Goal: Information Seeking & Learning: Compare options

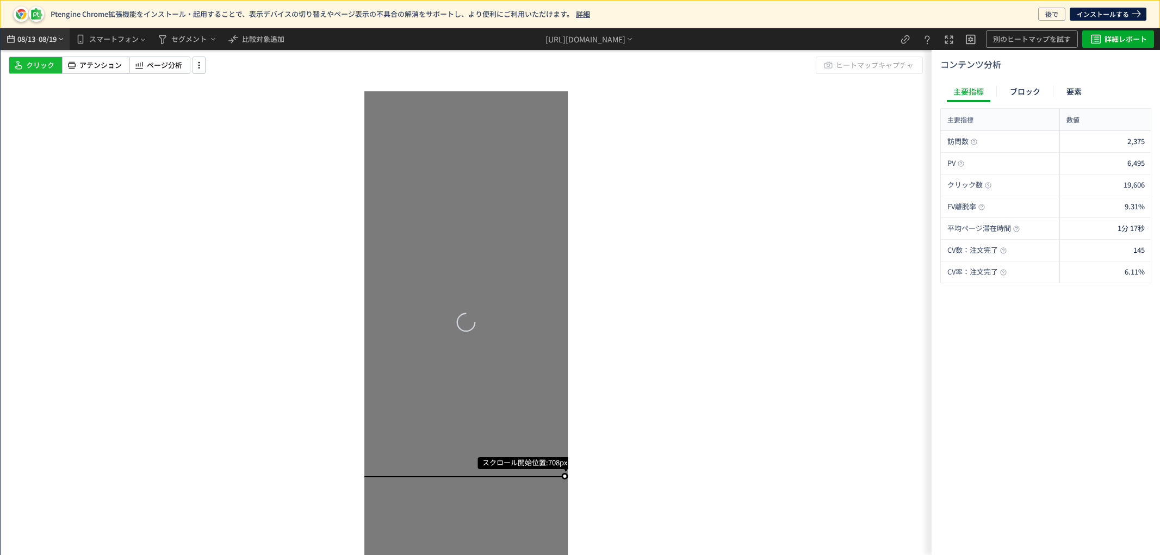
click at [54, 36] on span "08/19" at bounding box center [48, 39] width 18 height 22
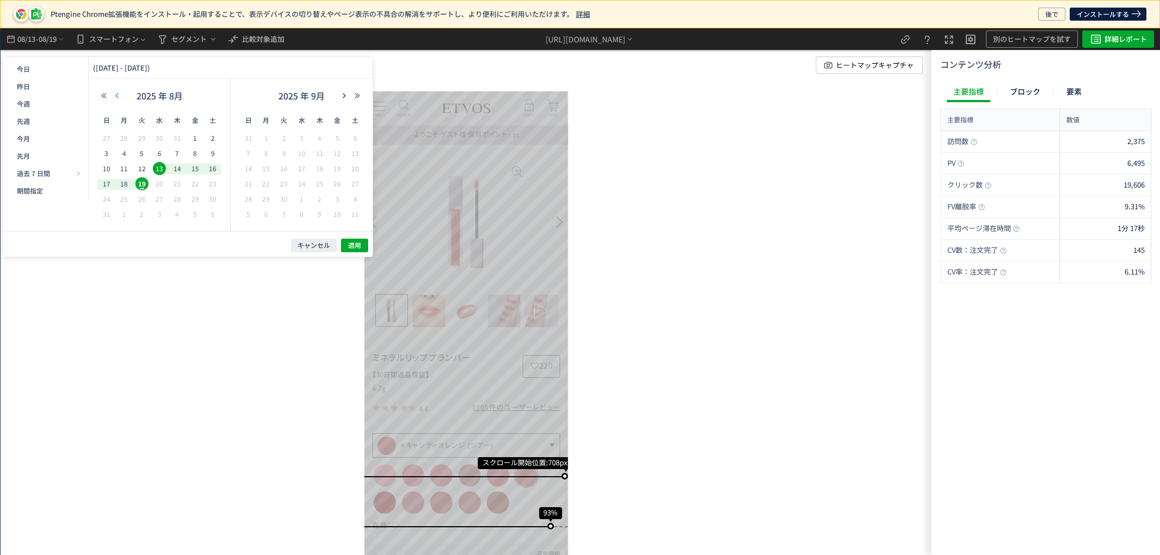
click at [114, 97] on icon "button" at bounding box center [117, 95] width 7 height 7
click at [116, 95] on icon "button" at bounding box center [117, 95] width 7 height 7
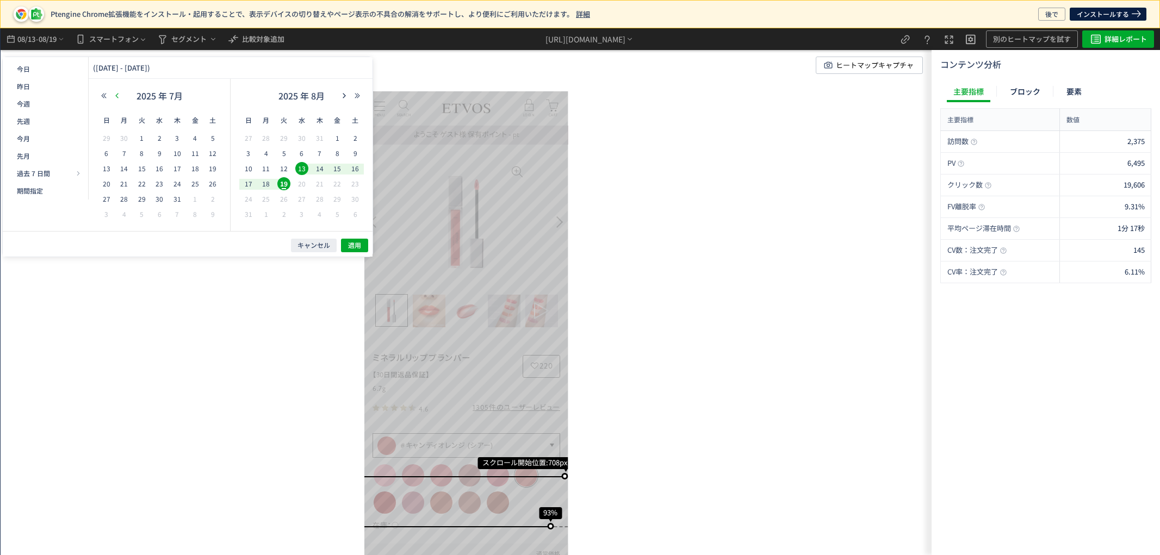
click at [116, 95] on icon "button" at bounding box center [117, 95] width 7 height 7
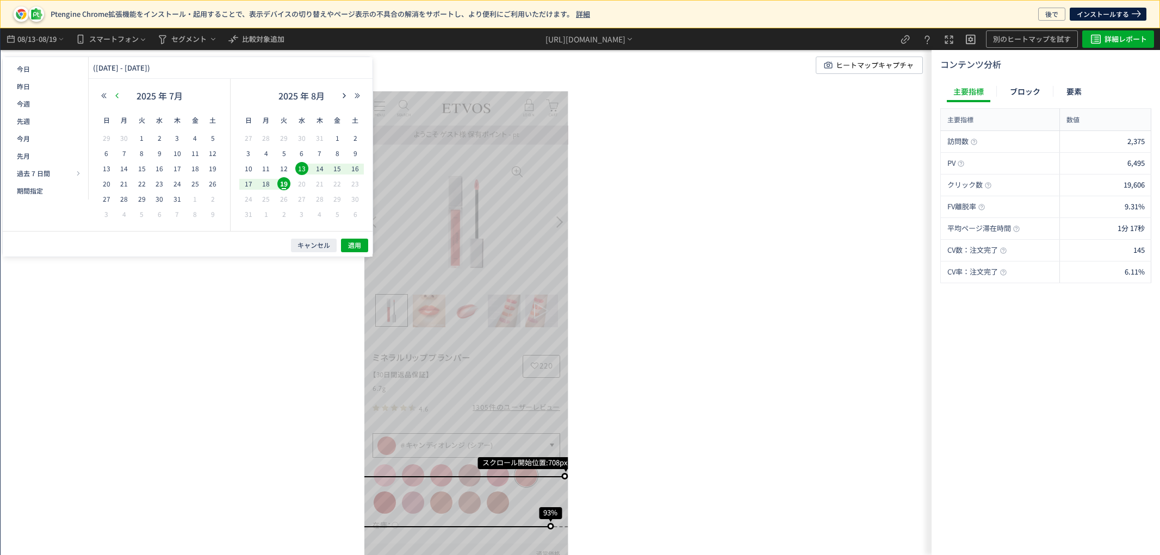
click at [116, 95] on icon "button" at bounding box center [117, 95] width 7 height 7
click at [116, 93] on icon "button" at bounding box center [117, 95] width 7 height 7
click at [341, 92] on icon "button" at bounding box center [344, 95] width 7 height 7
click at [323, 182] on span "24" at bounding box center [319, 183] width 13 height 13
click at [305, 199] on span "30" at bounding box center [301, 199] width 13 height 13
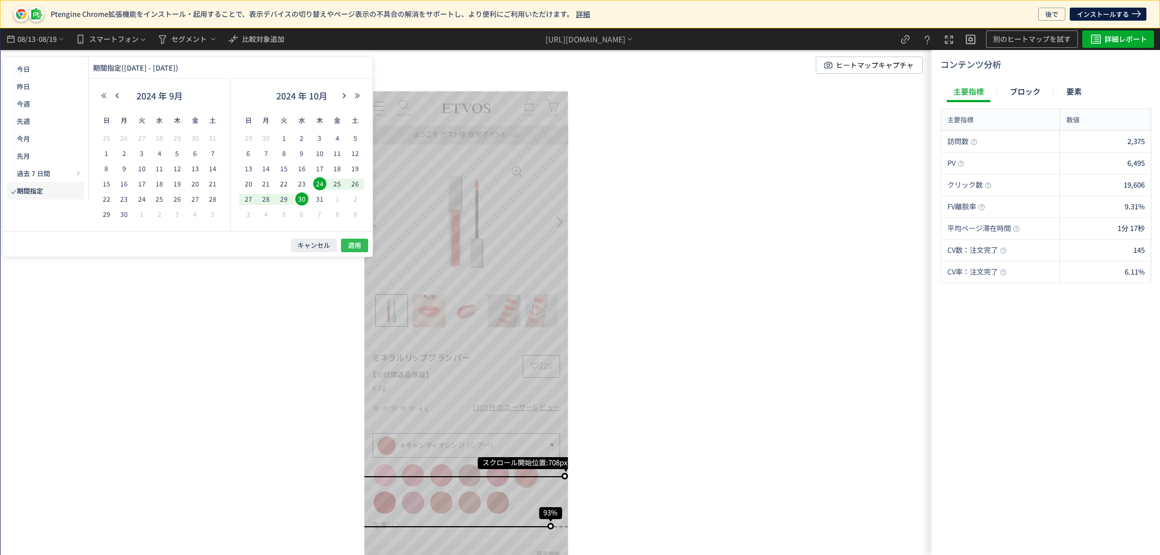
click at [354, 243] on span "適用" at bounding box center [354, 245] width 13 height 9
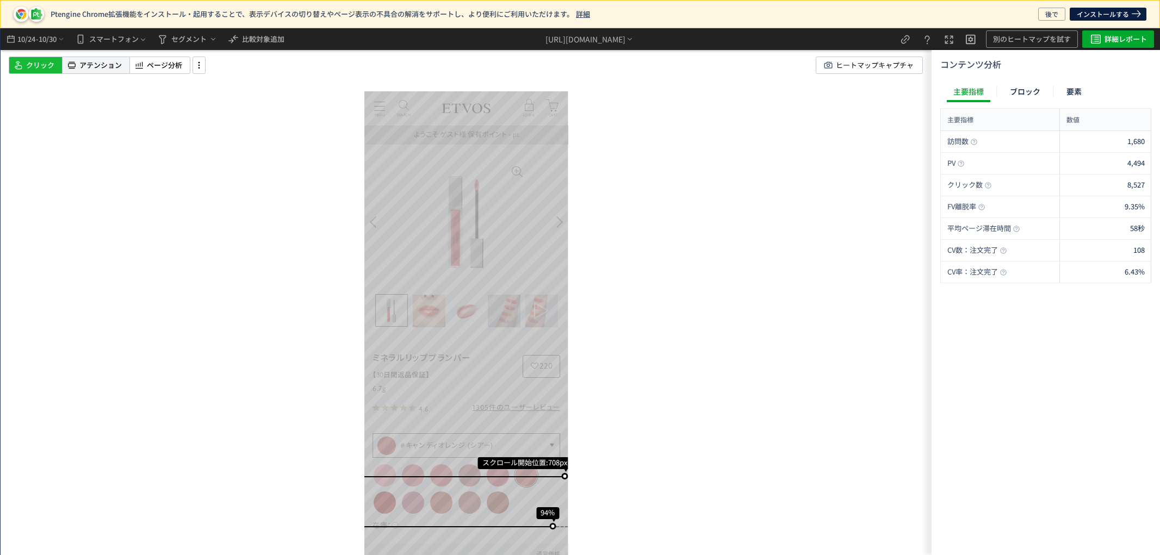
click at [105, 61] on span "アテンション" at bounding box center [100, 65] width 42 height 10
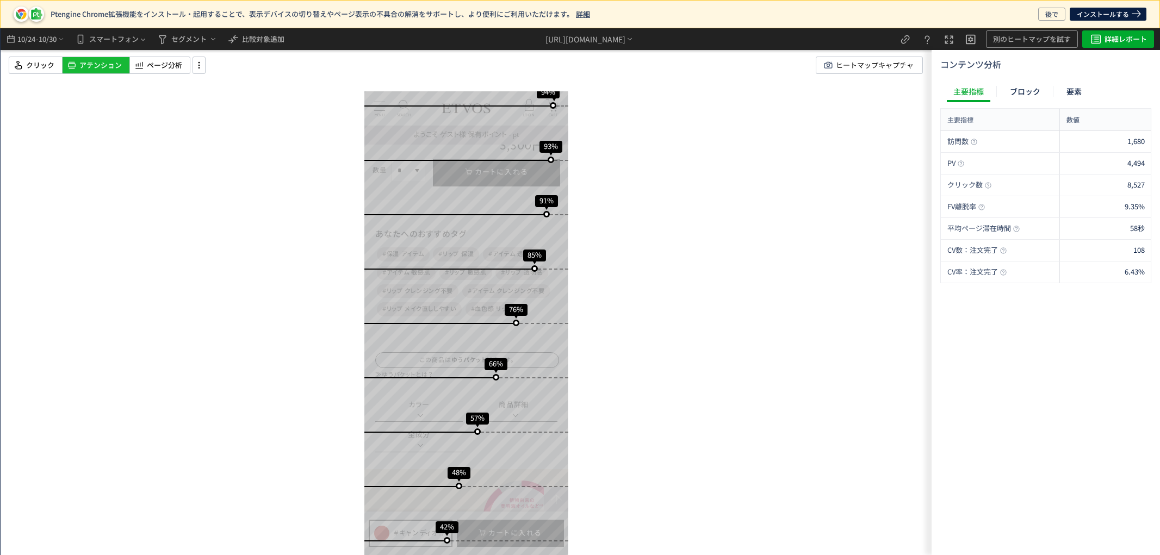
scroll to position [423, 0]
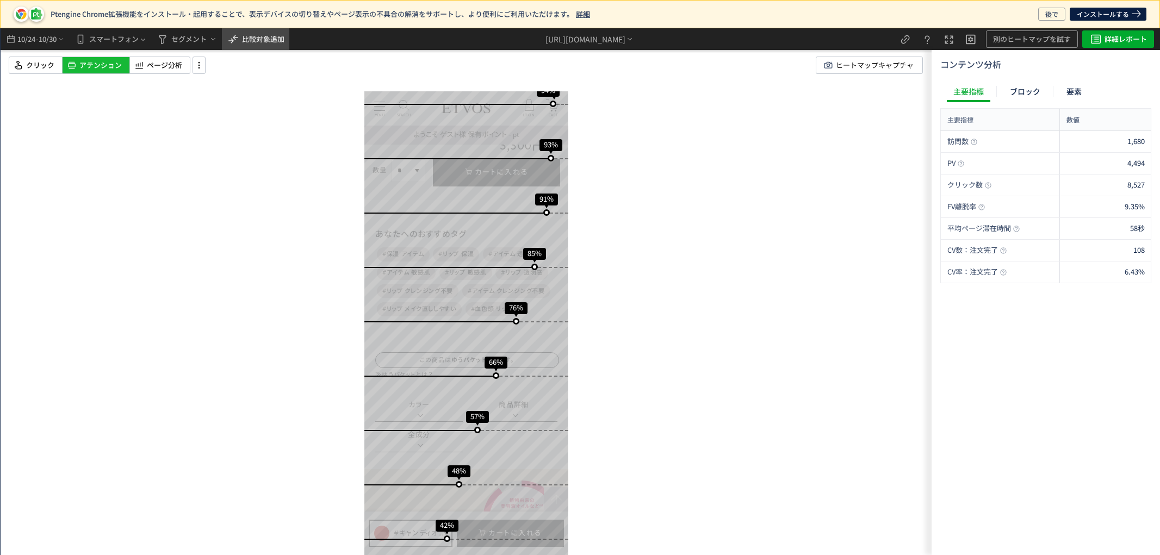
click at [269, 39] on span "比較対象追加" at bounding box center [263, 39] width 42 height 10
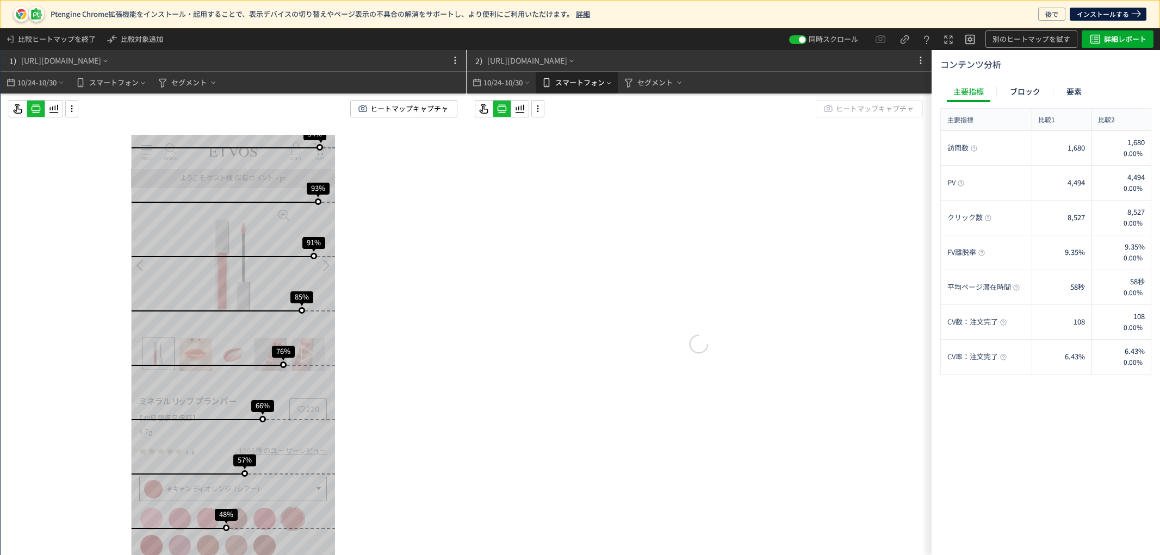
scroll to position [422, 0]
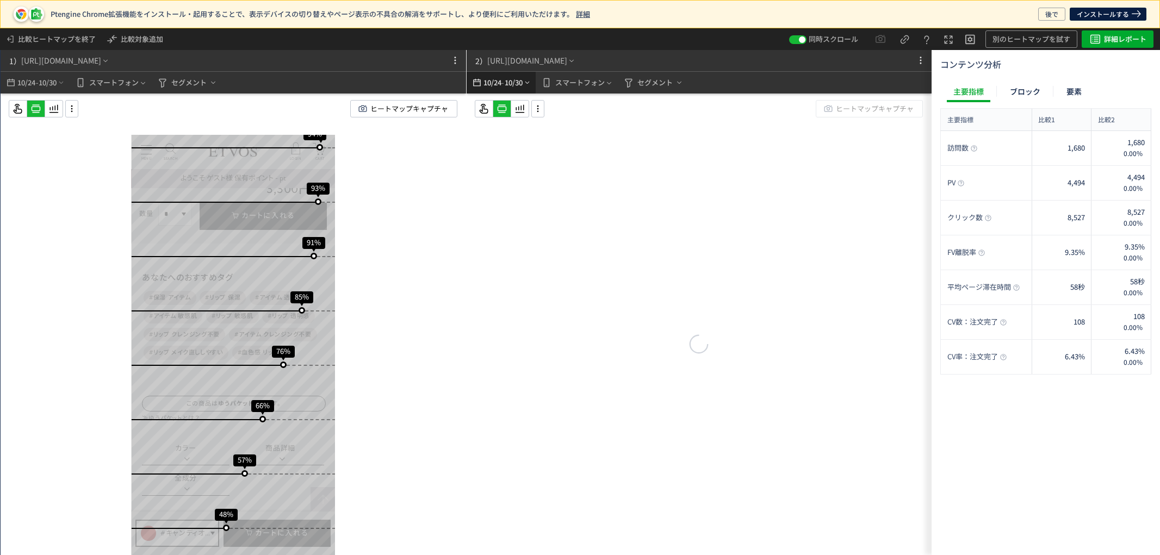
click at [506, 79] on span "10/30" at bounding box center [513, 83] width 18 height 22
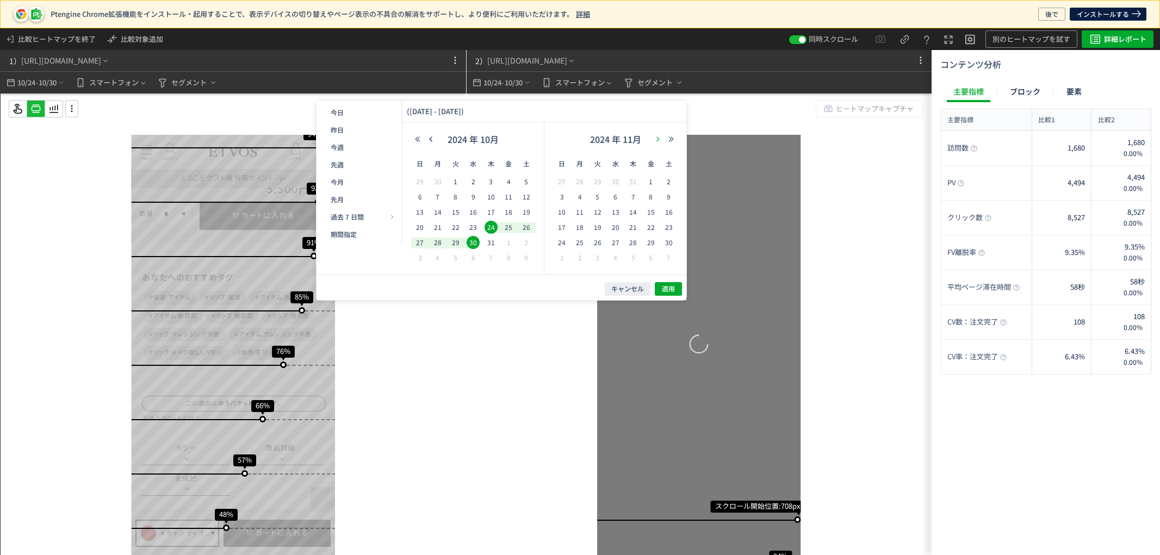
click at [657, 137] on use "button" at bounding box center [658, 139] width 3 height 5
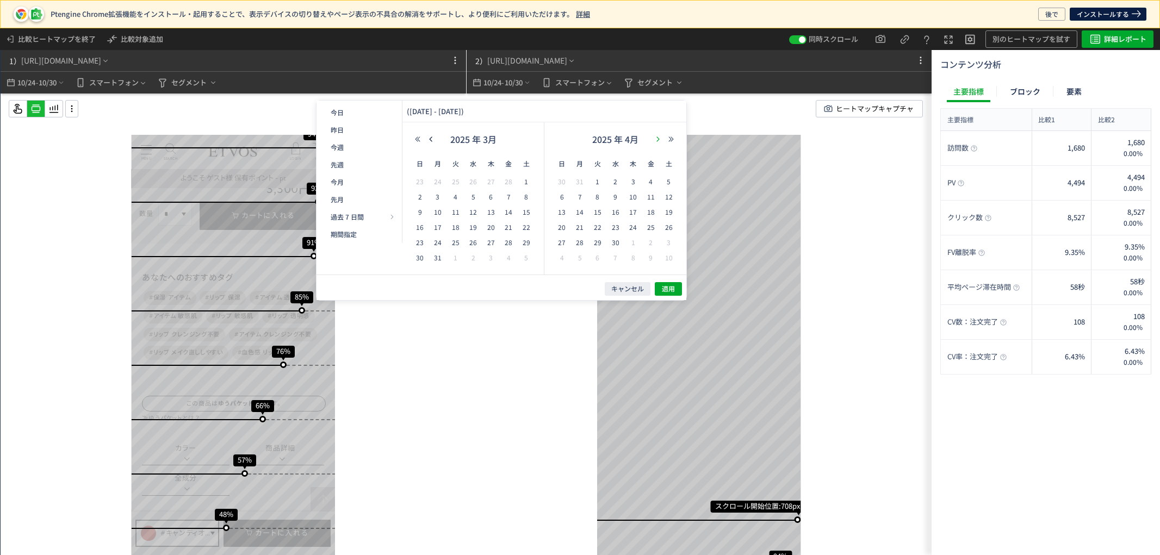
click at [657, 137] on use "button" at bounding box center [658, 139] width 3 height 5
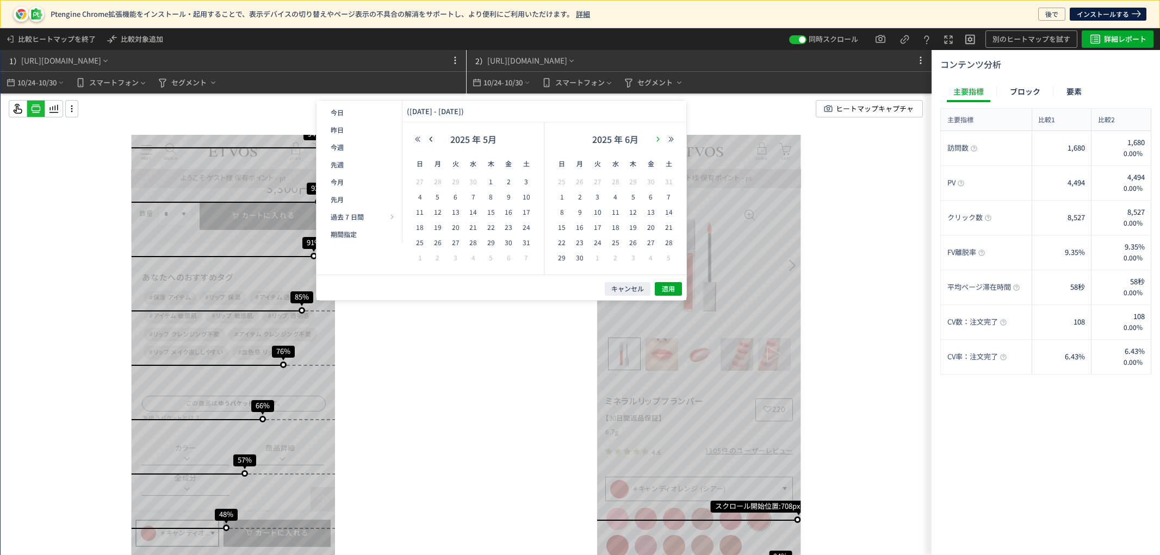
scroll to position [0, 0]
click at [657, 137] on use "button" at bounding box center [658, 139] width 3 height 5
click at [618, 226] on span "23" at bounding box center [615, 227] width 13 height 13
click at [597, 240] on span "29" at bounding box center [597, 242] width 13 height 13
click at [682, 286] on button "適用" at bounding box center [668, 289] width 27 height 14
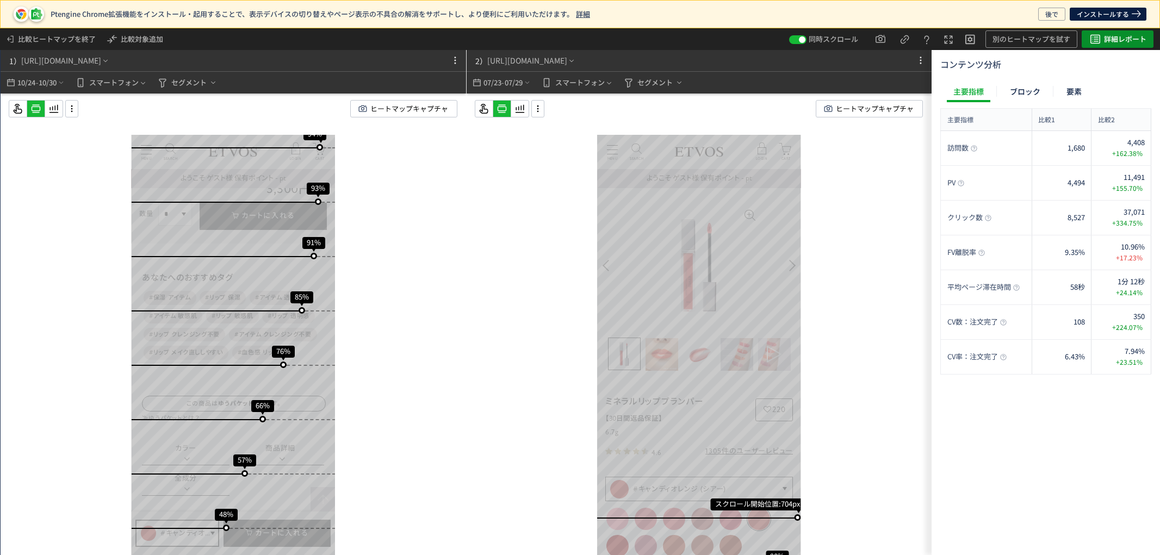
click at [1150, 36] on button "詳細レポート" at bounding box center [1118, 38] width 72 height 17
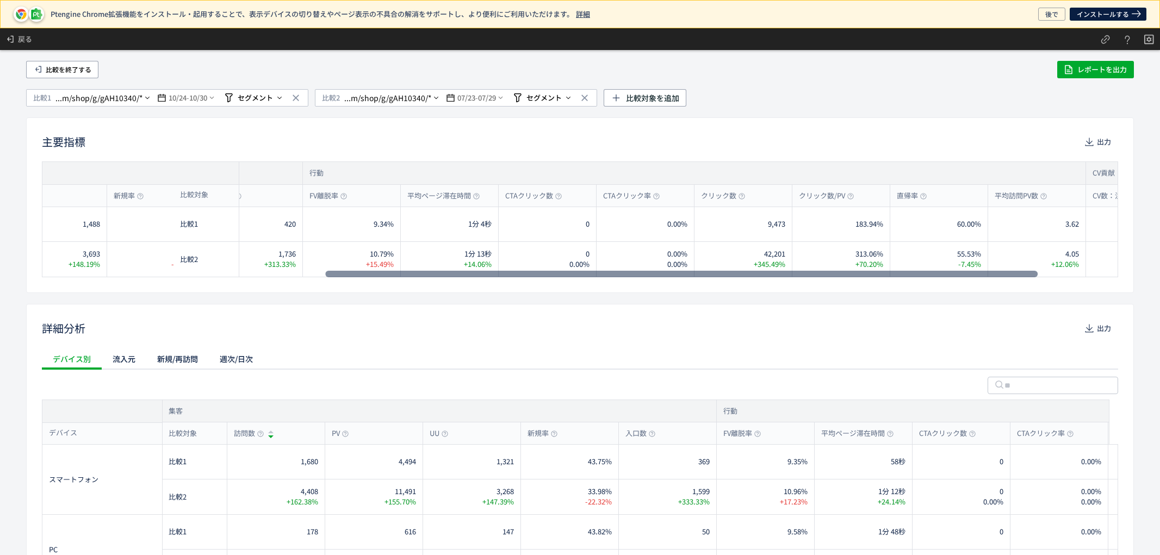
scroll to position [0, 234]
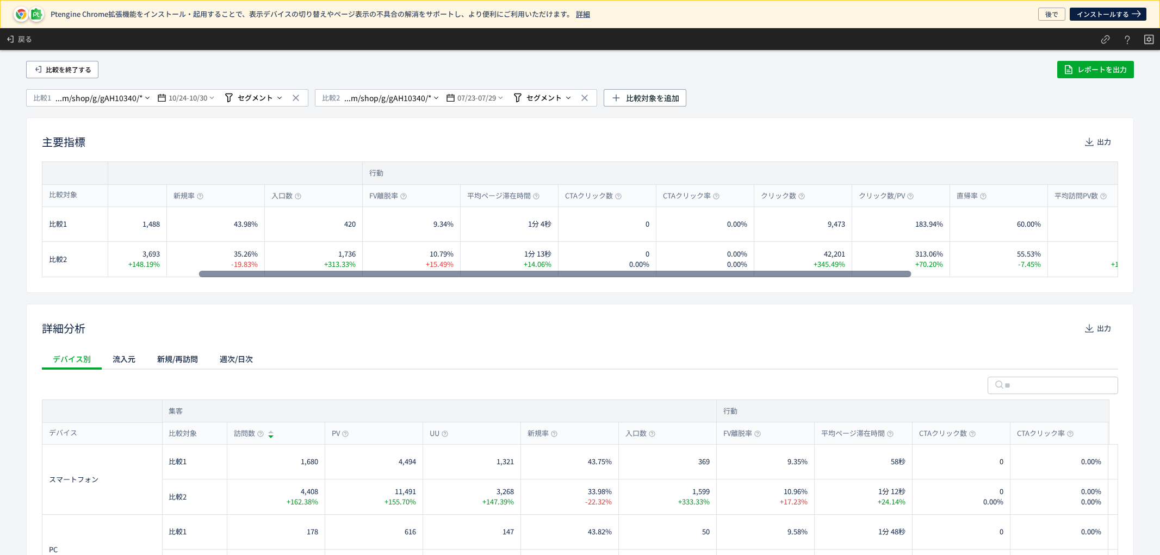
drag, startPoint x: 316, startPoint y: 276, endPoint x: 472, endPoint y: 282, distance: 156.3
click at [472, 277] on div at bounding box center [555, 274] width 713 height 7
drag, startPoint x: 475, startPoint y: 270, endPoint x: 699, endPoint y: 277, distance: 224.3
click at [699, 277] on div "集客 訪問数 PV UU 新規率 入口数 行動 FV離脱率 平均ページ滞在時間 CTAクリック数 CTAクリック率 クリック数 クリック数/PV 直帰率 平均…" at bounding box center [580, 220] width 1077 height 116
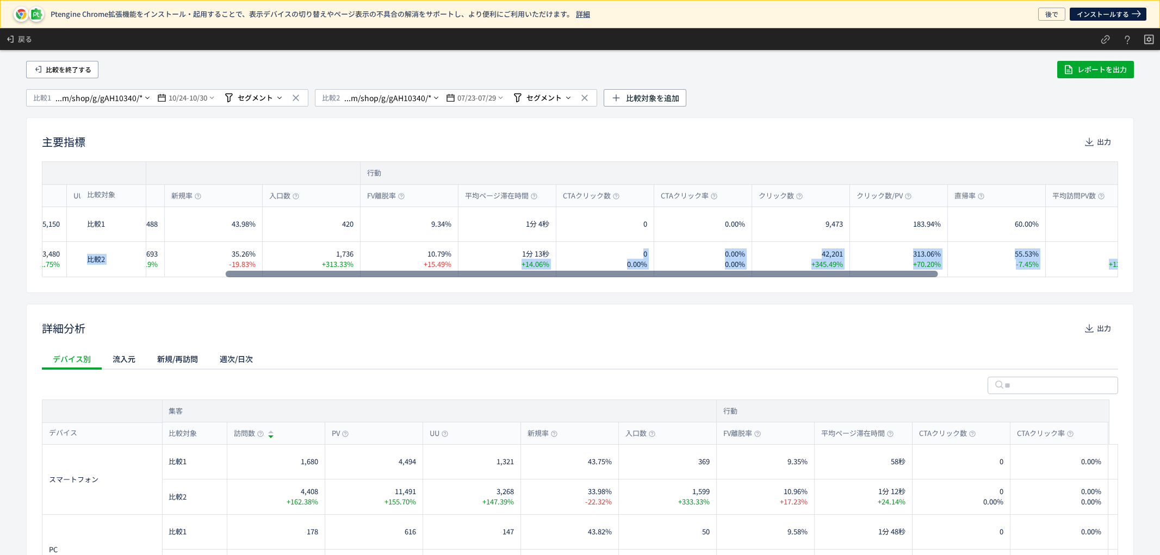
scroll to position [0, 275]
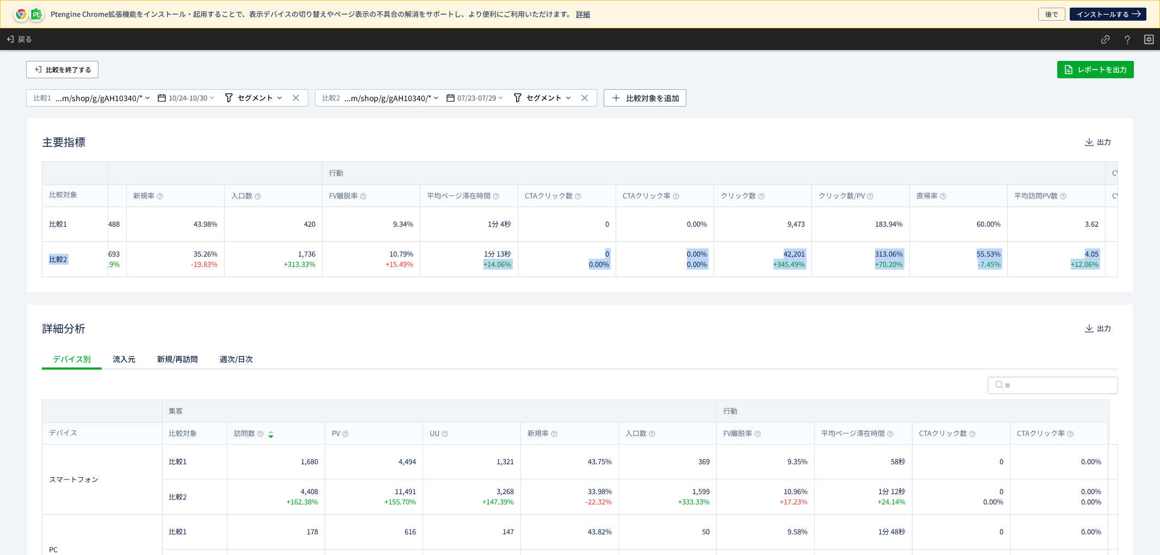
click at [1097, 290] on div "主要指標 出力 集客 訪問数 PV UU 新規率 入口数 行動 FV離脱率 平均ページ滞在時間 CTAクリック数 CTAクリック率 クリック数 クリック数/P…" at bounding box center [580, 206] width 1108 height 176
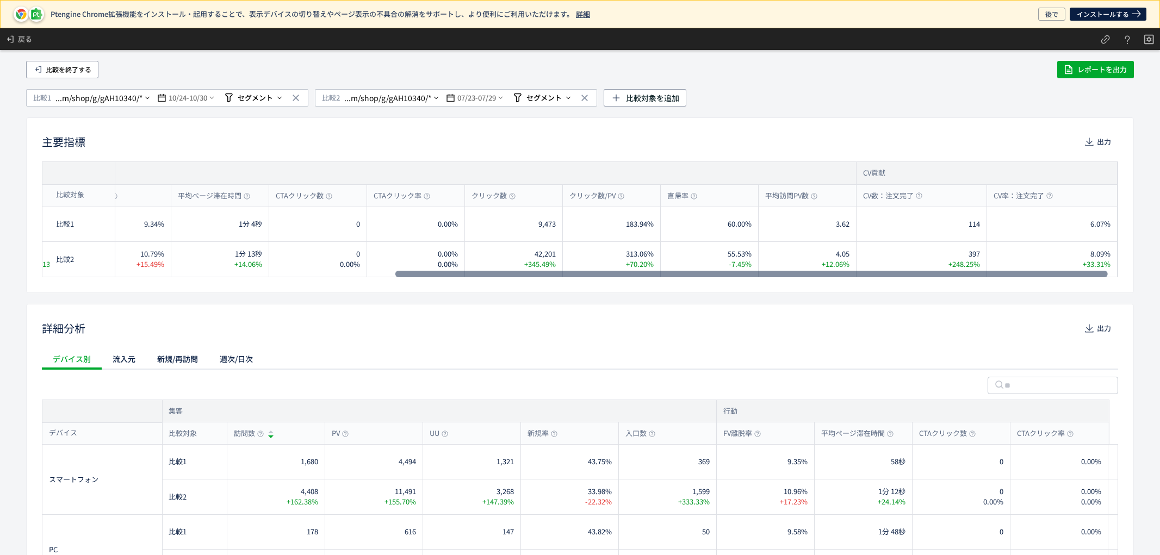
scroll to position [0, 530]
drag, startPoint x: 799, startPoint y: 273, endPoint x: 1129, endPoint y: 274, distance: 330.8
click at [1108, 274] on div at bounding box center [751, 274] width 713 height 7
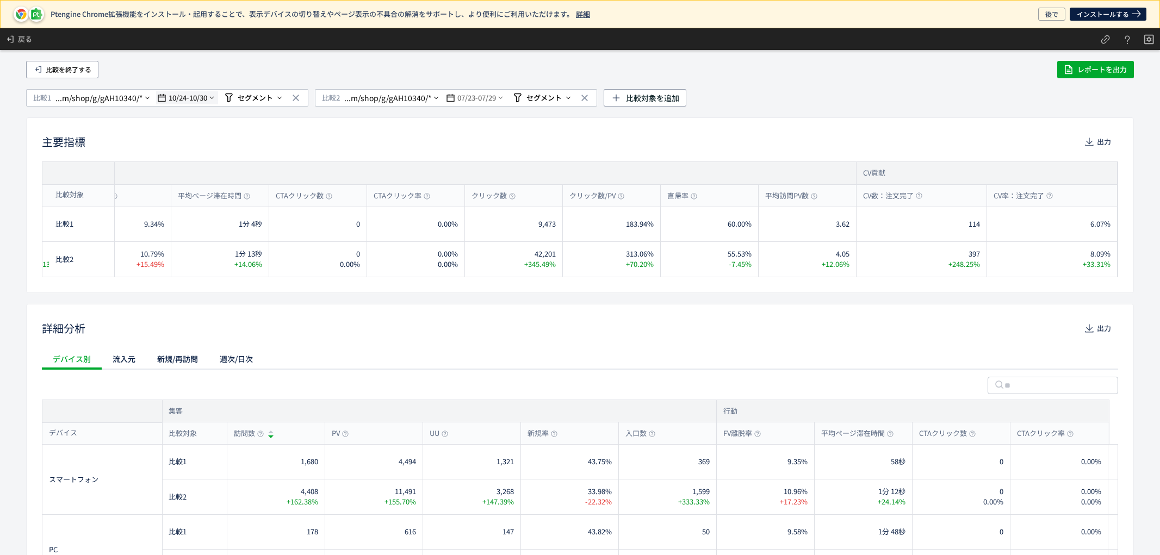
click at [208, 101] on icon at bounding box center [212, 98] width 8 height 9
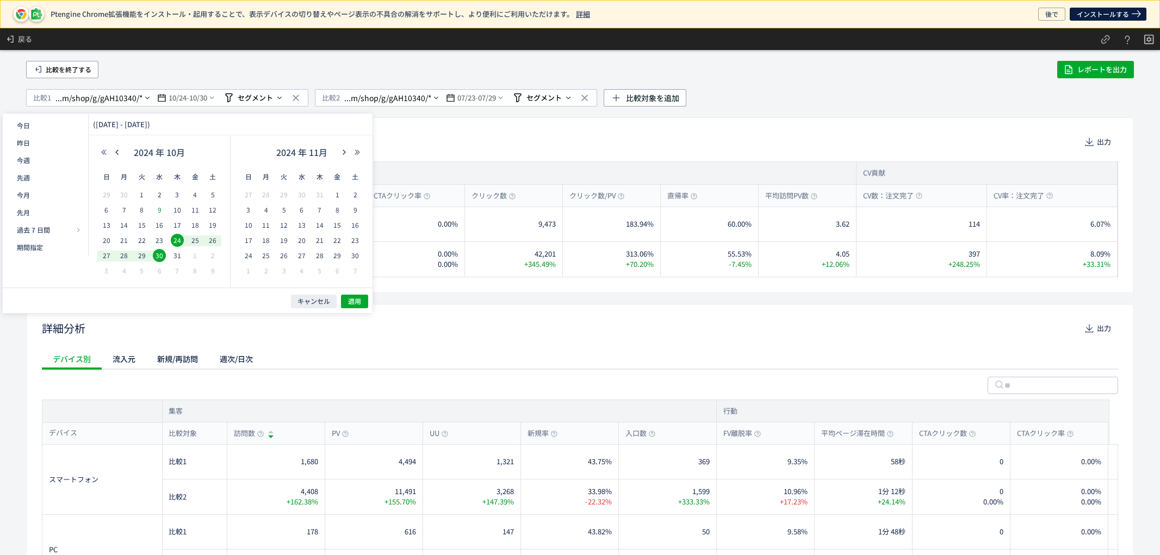
click at [157, 209] on span "9" at bounding box center [159, 209] width 13 height 13
click at [138, 226] on span "15" at bounding box center [141, 225] width 13 height 13
click at [360, 301] on span "適用" at bounding box center [354, 301] width 13 height 9
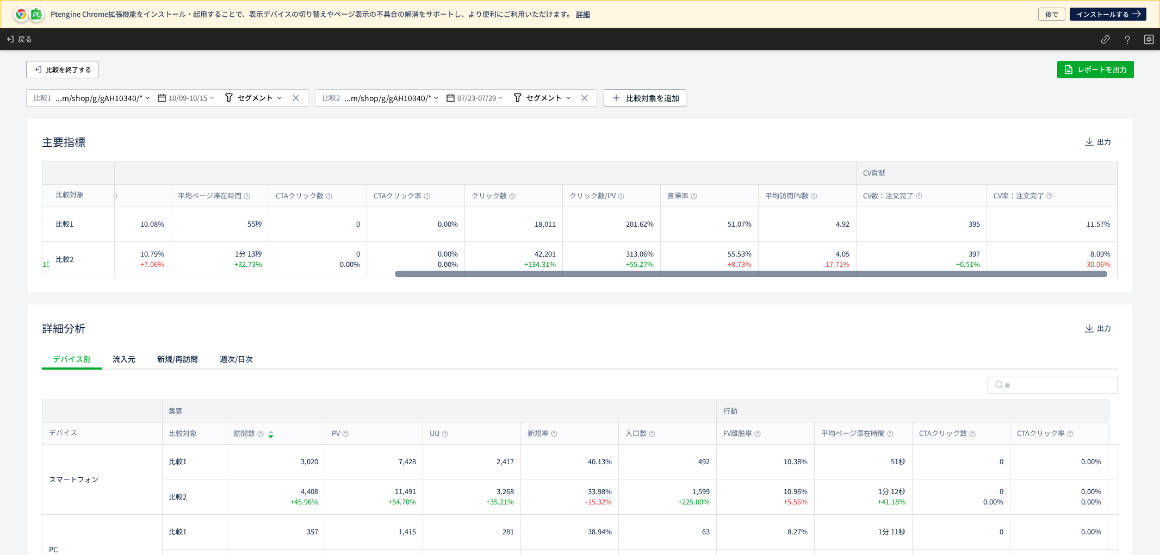
drag, startPoint x: 1099, startPoint y: 273, endPoint x: 1160, endPoint y: 243, distance: 67.9
click at [1108, 271] on div at bounding box center [751, 274] width 713 height 7
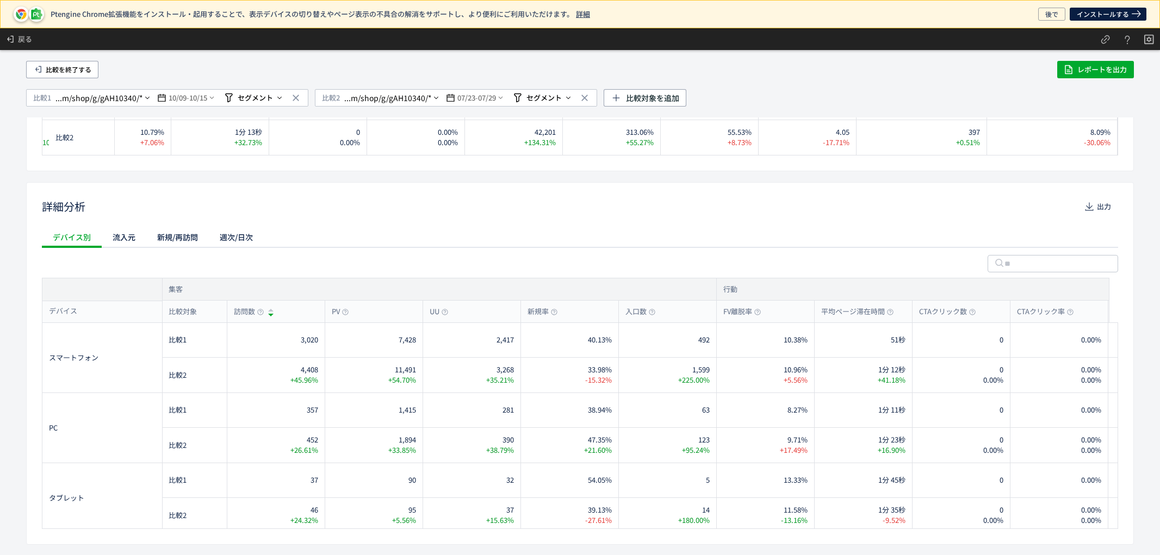
scroll to position [181, 0]
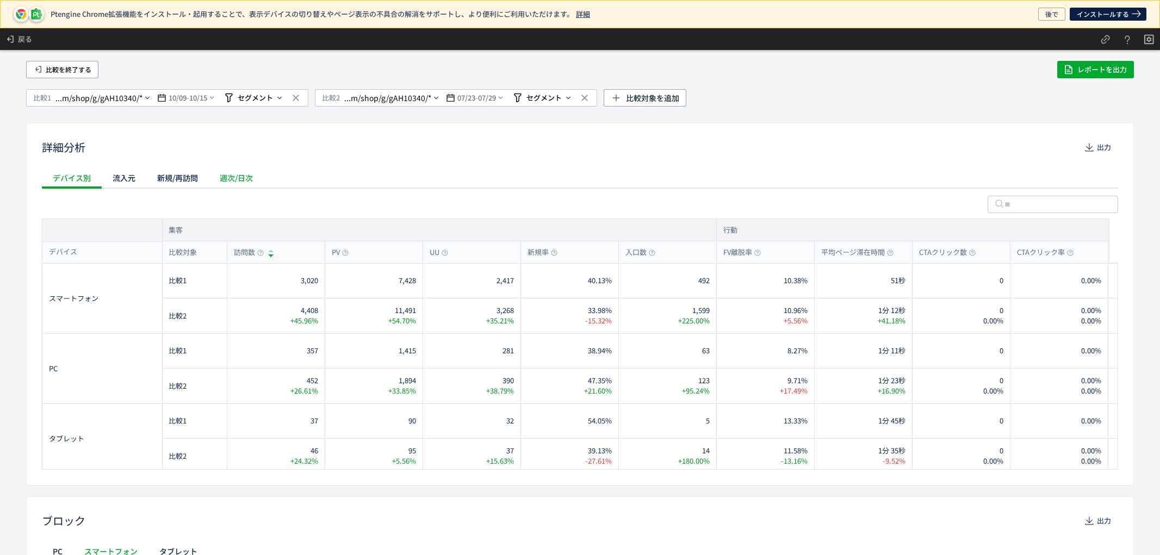
click at [229, 183] on div "週次/日次" at bounding box center [236, 178] width 55 height 22
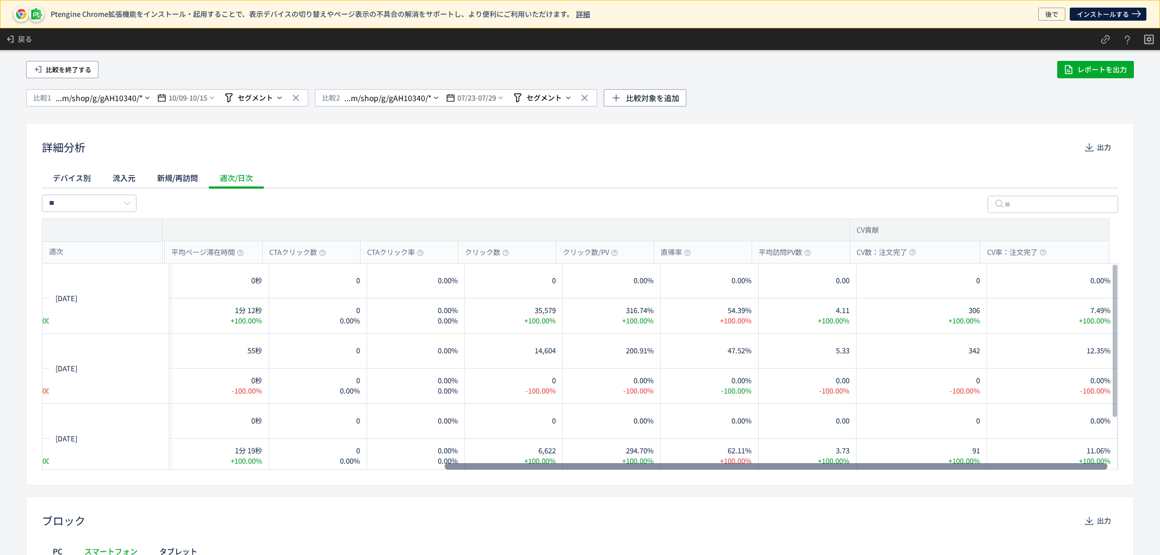
scroll to position [0, 650]
drag, startPoint x: 619, startPoint y: 465, endPoint x: 1076, endPoint y: 462, distance: 457.0
click at [1076, 464] on div at bounding box center [775, 467] width 663 height 7
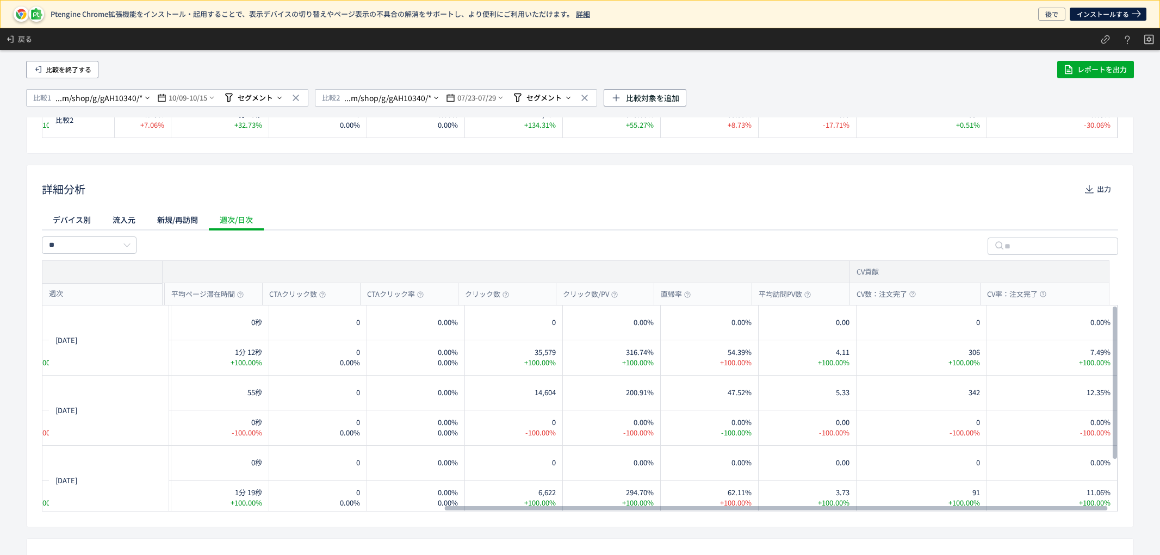
scroll to position [121, 0]
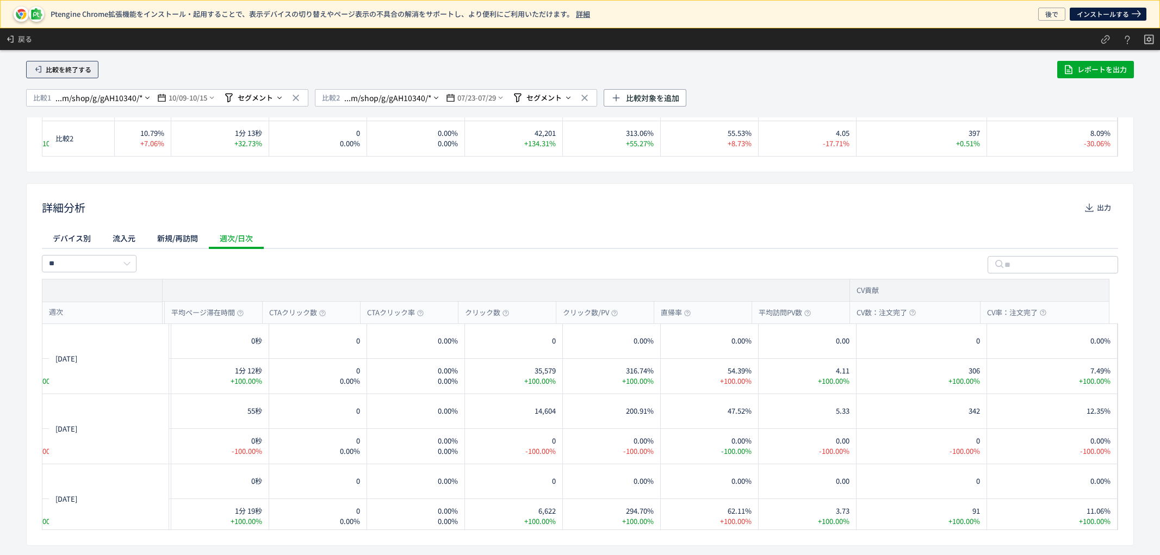
click at [73, 66] on span "比較を終了する" at bounding box center [69, 69] width 46 height 9
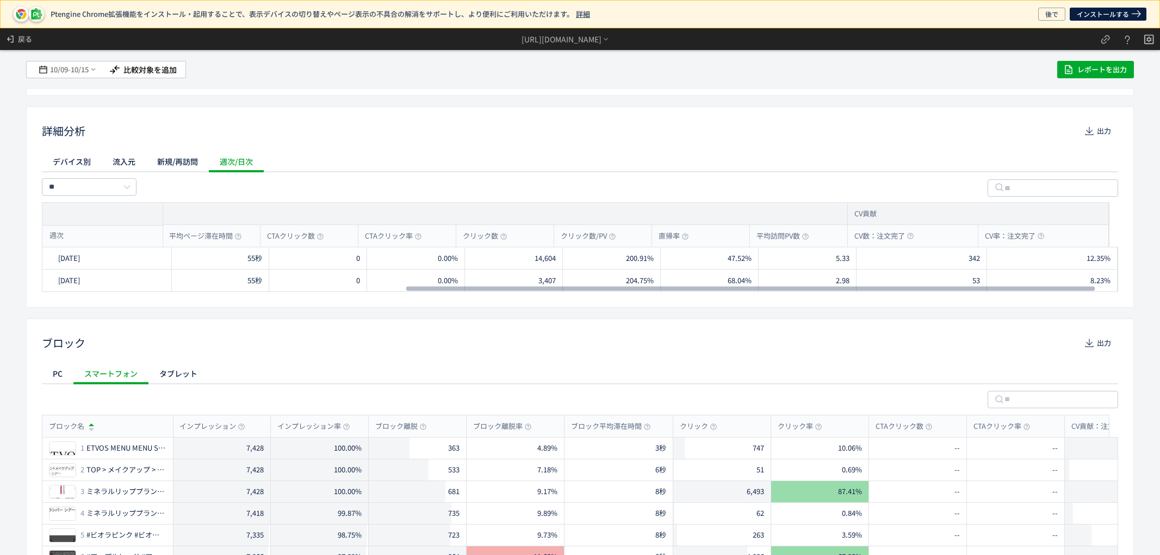
scroll to position [0, 588]
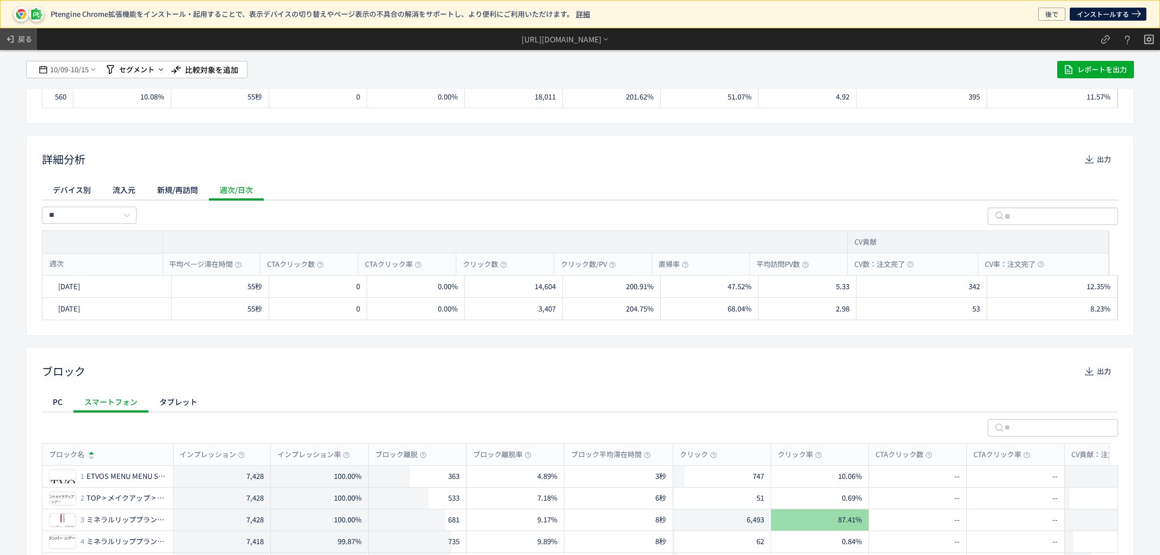
click at [31, 47] on span "戻る" at bounding box center [25, 38] width 14 height 17
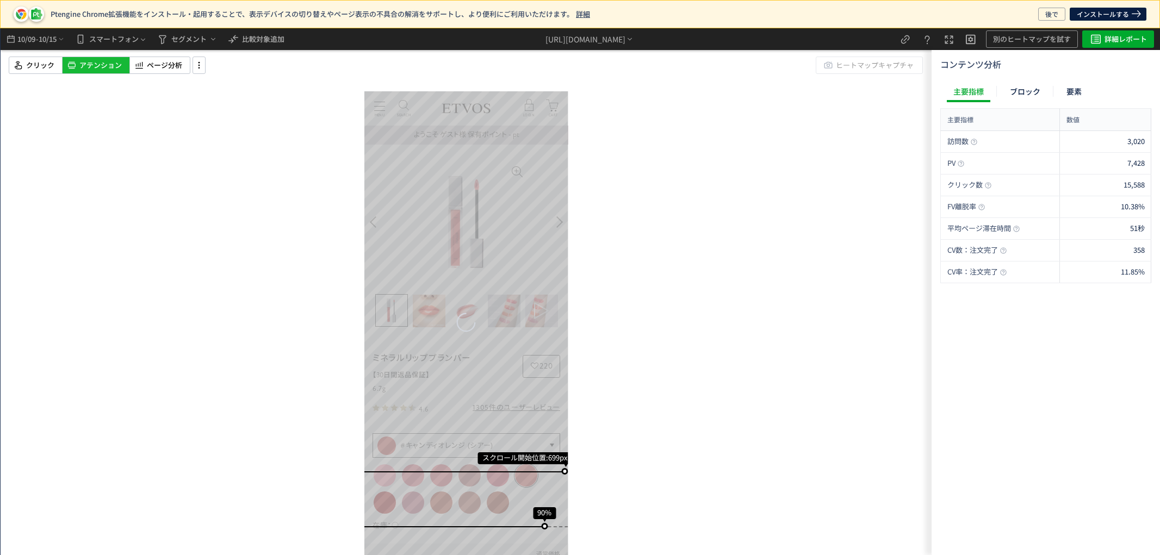
scroll to position [0, 0]
click at [267, 33] on span "比較対象追加" at bounding box center [263, 38] width 42 height 17
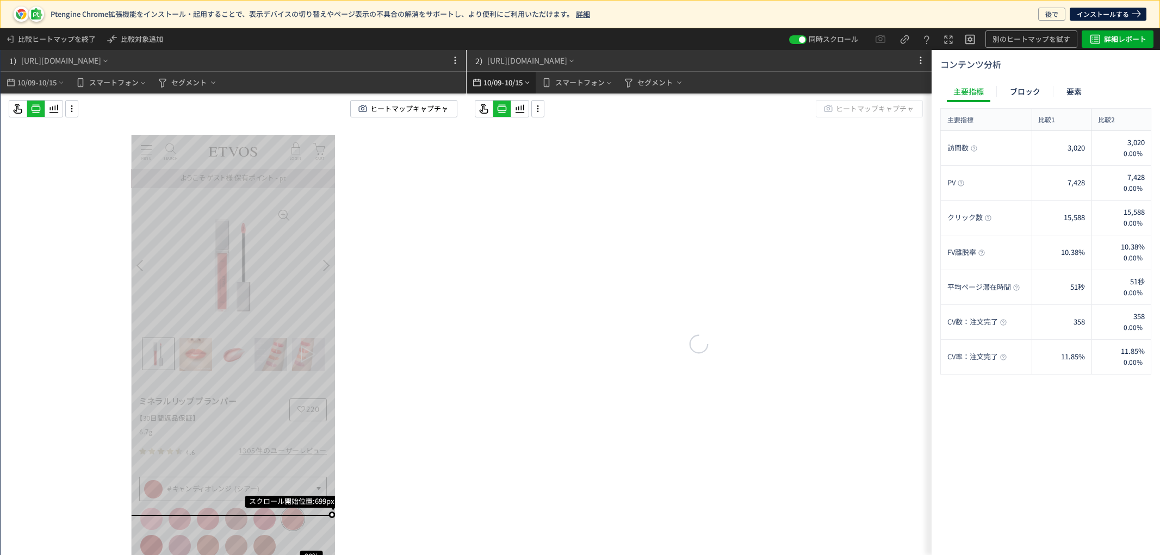
click at [519, 88] on span "10/15" at bounding box center [513, 83] width 18 height 22
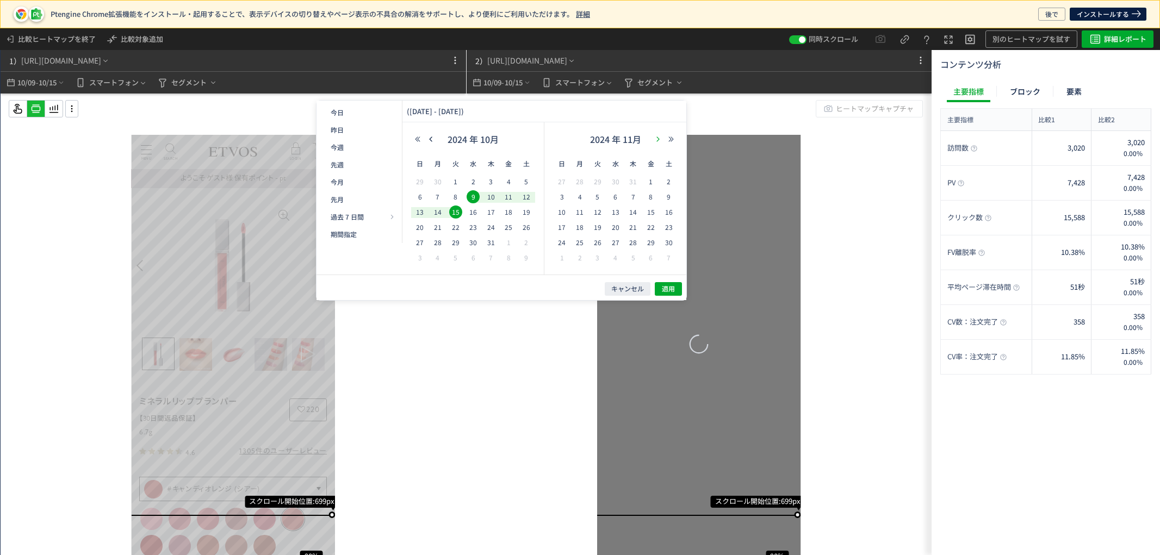
click at [661, 139] on icon "button" at bounding box center [658, 139] width 7 height 7
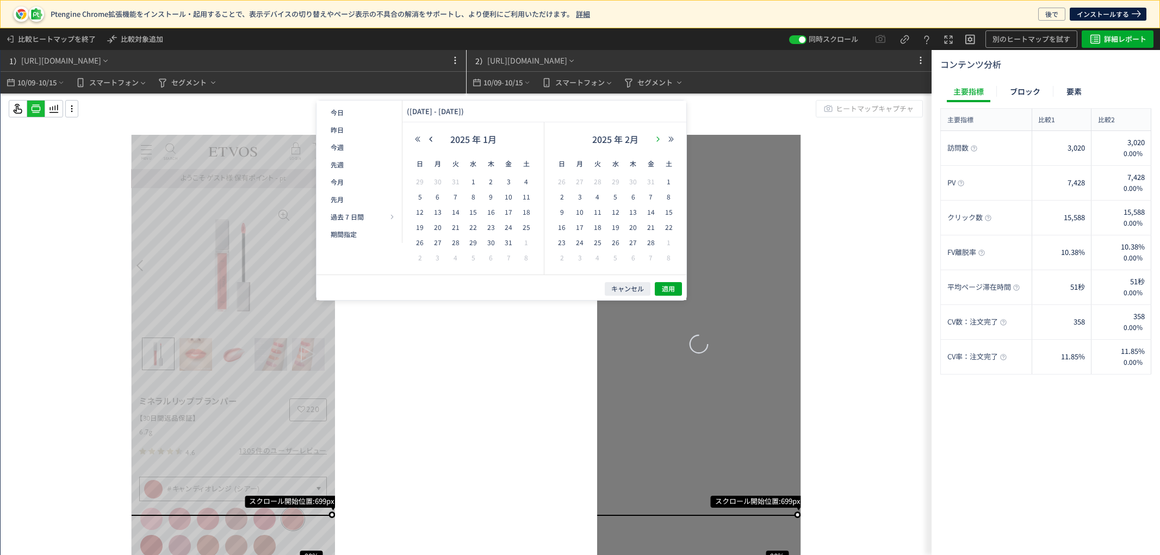
click at [661, 139] on icon "button" at bounding box center [658, 139] width 7 height 7
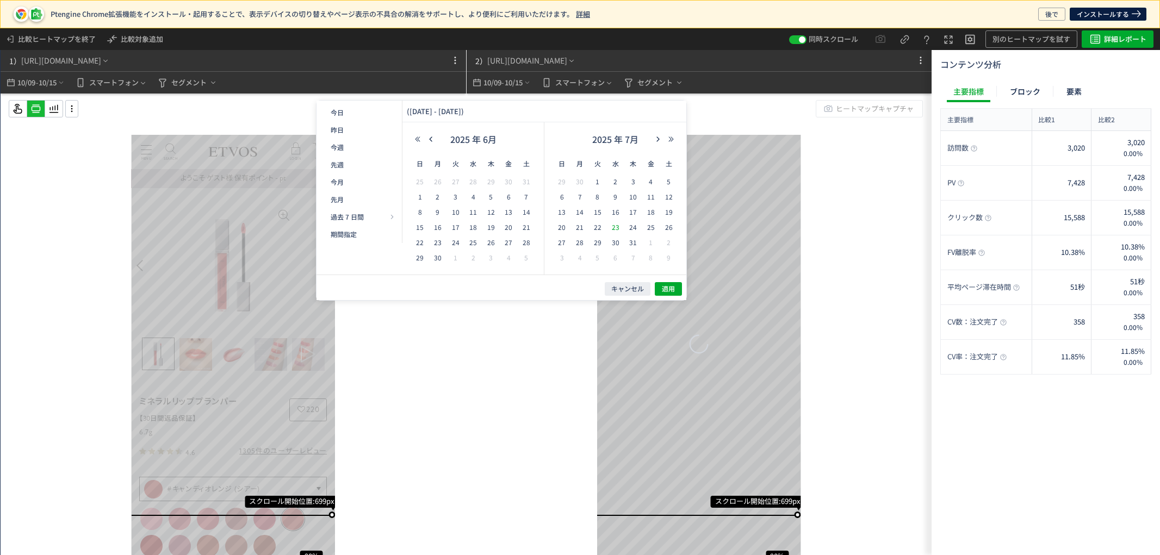
click at [619, 226] on span "23" at bounding box center [615, 227] width 13 height 13
click at [599, 243] on span "29" at bounding box center [597, 242] width 13 height 13
click at [666, 287] on span "適用" at bounding box center [668, 289] width 13 height 9
